Goal: Task Accomplishment & Management: Use online tool/utility

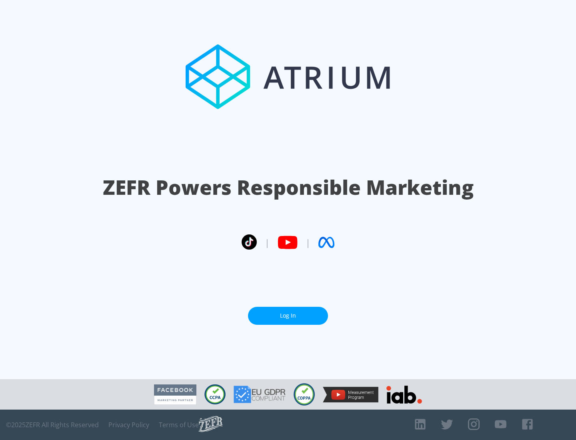
click at [288, 316] on link "Log In" at bounding box center [288, 316] width 80 height 18
